Goal: Task Accomplishment & Management: Use online tool/utility

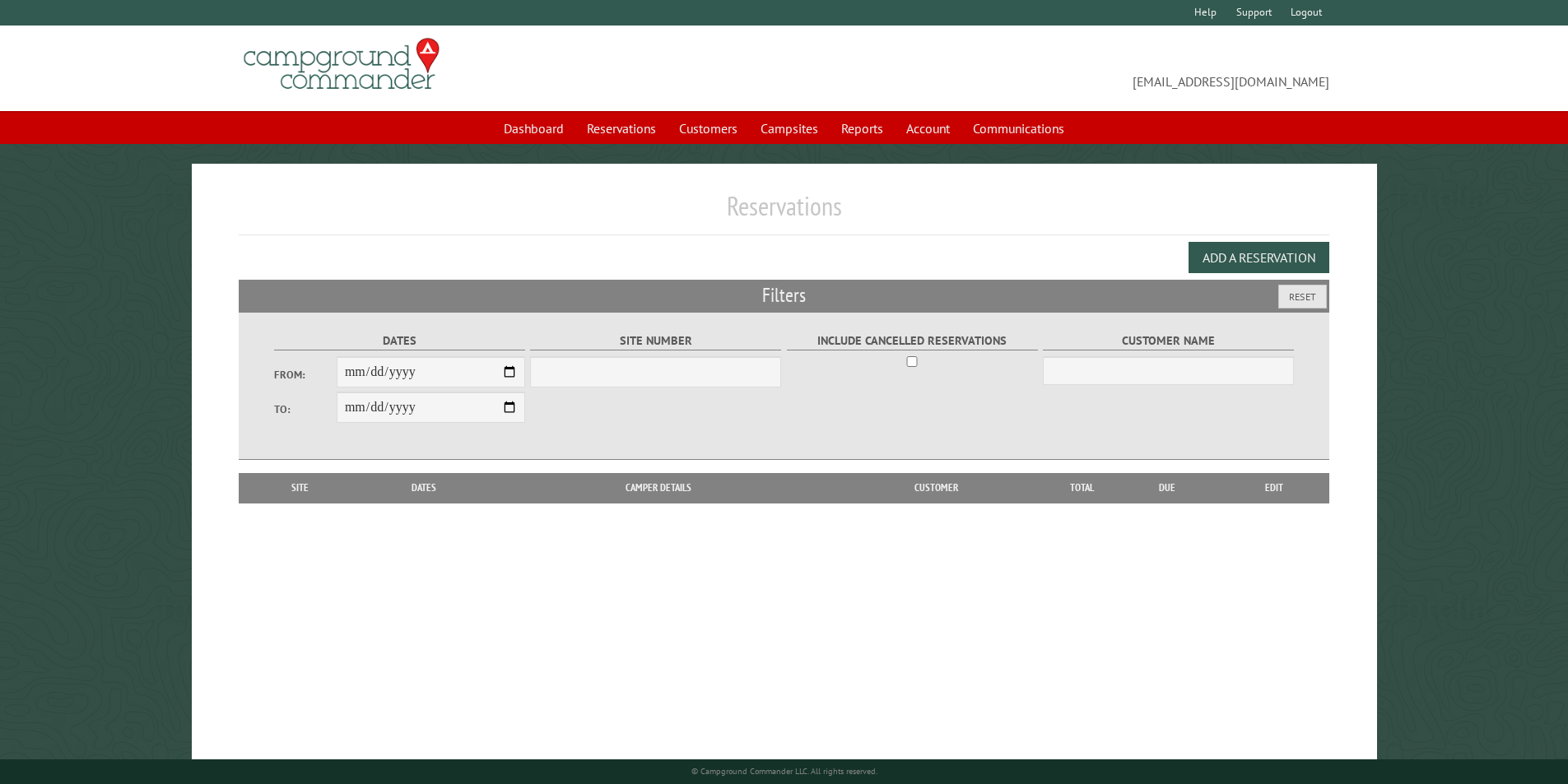
select select "***"
click at [512, 369] on input "From:" at bounding box center [431, 371] width 189 height 31
type input "**********"
